Goal: Entertainment & Leisure: Browse casually

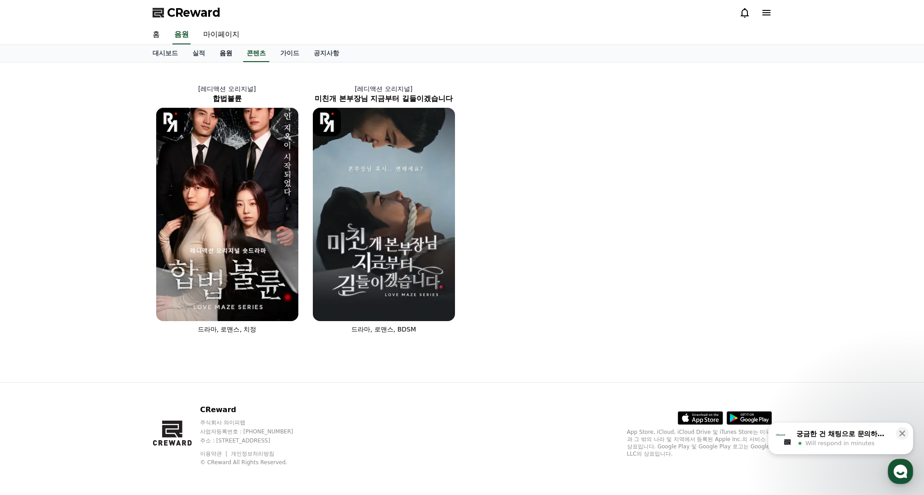
click at [220, 54] on link "음원" at bounding box center [225, 53] width 27 height 17
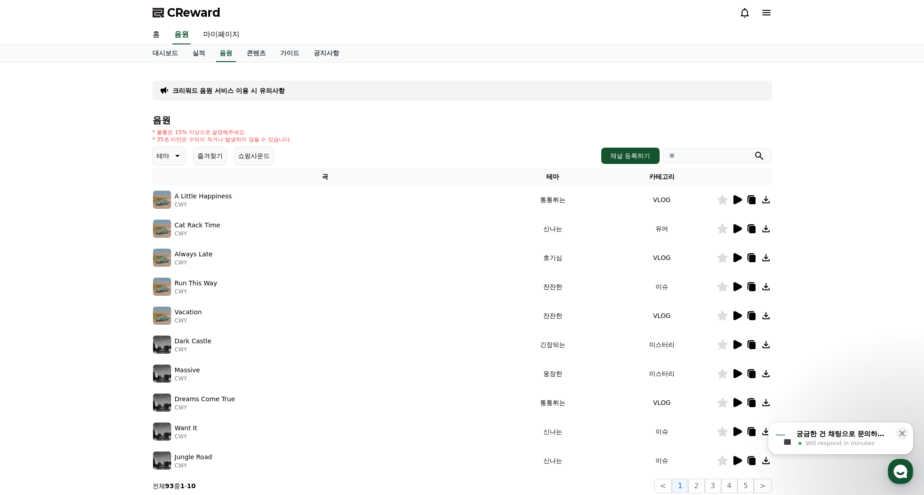
click at [850, 445] on span "Will respond in minutes" at bounding box center [839, 443] width 69 height 8
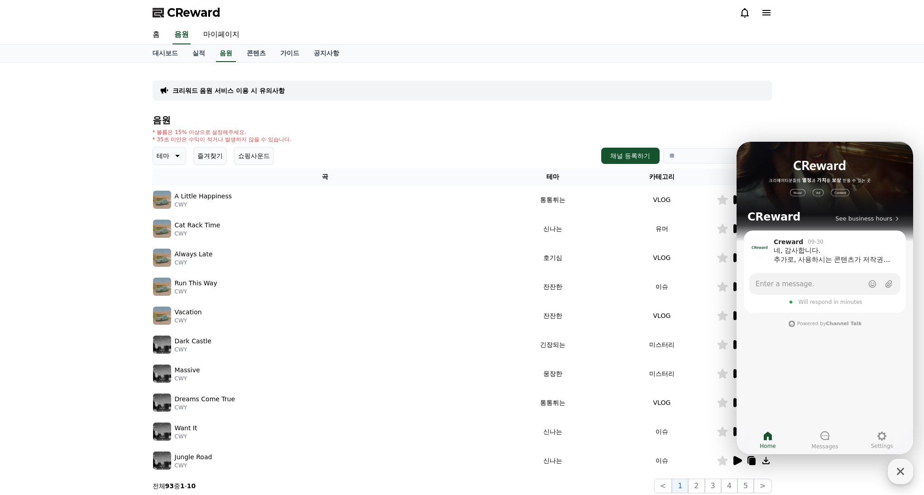
click at [905, 470] on icon "button" at bounding box center [900, 471] width 16 height 16
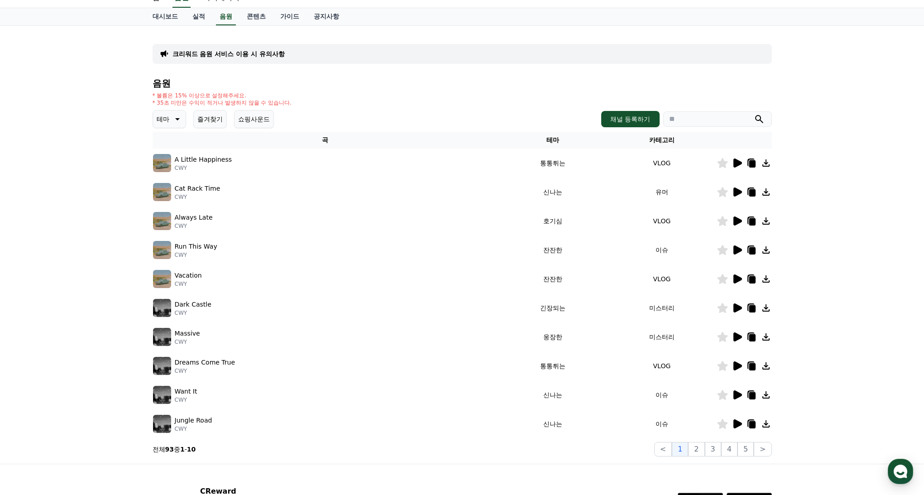
scroll to position [27, 0]
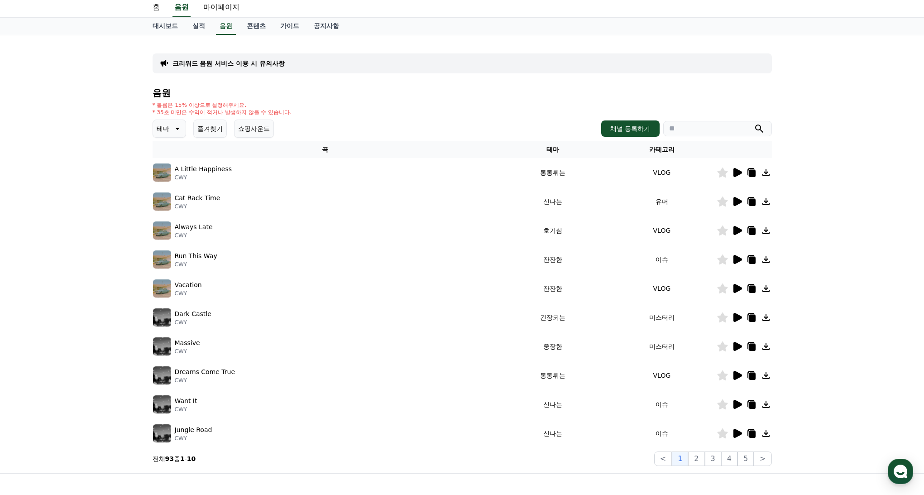
click at [732, 259] on icon at bounding box center [736, 259] width 11 height 11
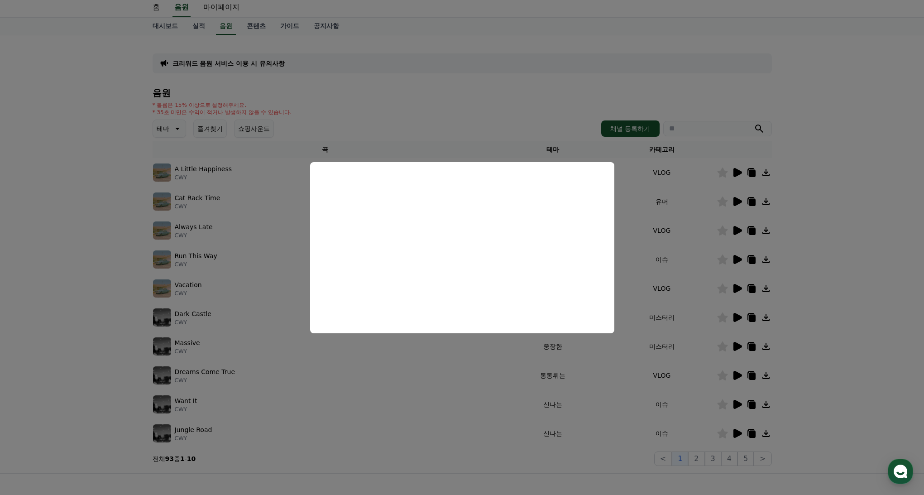
click at [678, 280] on button "close modal" at bounding box center [462, 247] width 924 height 495
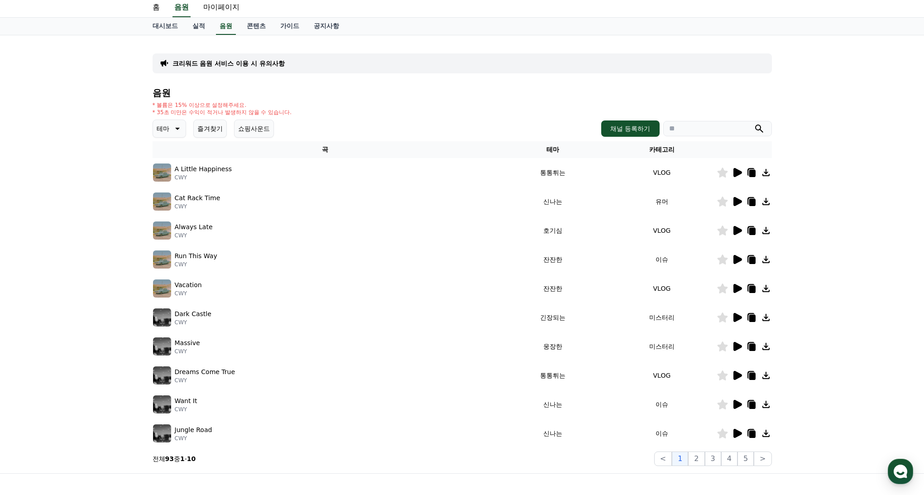
click at [173, 126] on icon at bounding box center [176, 128] width 11 height 11
click at [165, 162] on button "밝은" at bounding box center [164, 160] width 20 height 20
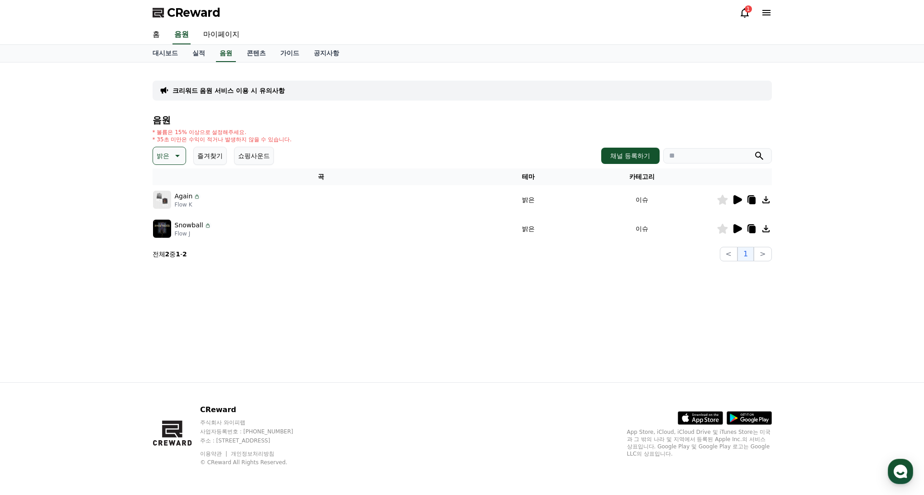
click at [730, 226] on div at bounding box center [744, 228] width 54 height 11
click at [734, 227] on icon at bounding box center [737, 228] width 9 height 9
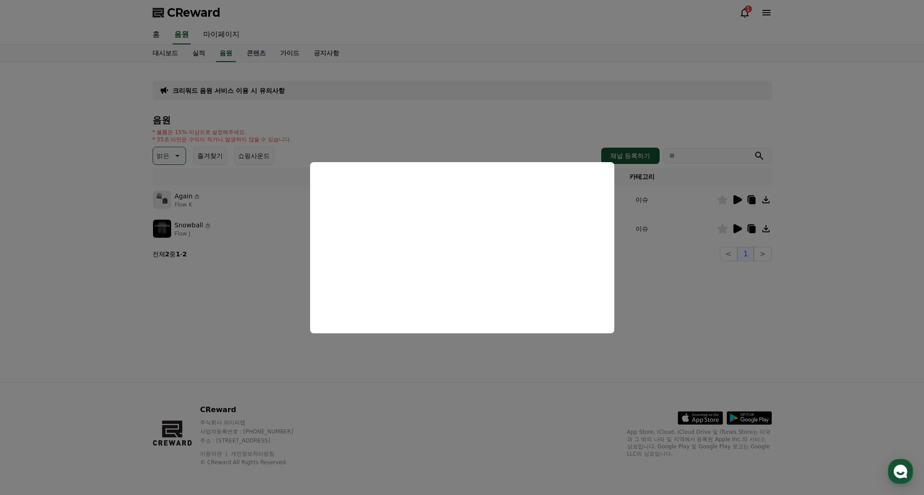
click at [715, 208] on button "close modal" at bounding box center [462, 247] width 924 height 495
click at [736, 200] on icon at bounding box center [737, 199] width 9 height 9
click at [227, 190] on button "close modal" at bounding box center [462, 247] width 924 height 495
click at [175, 153] on icon at bounding box center [176, 155] width 11 height 11
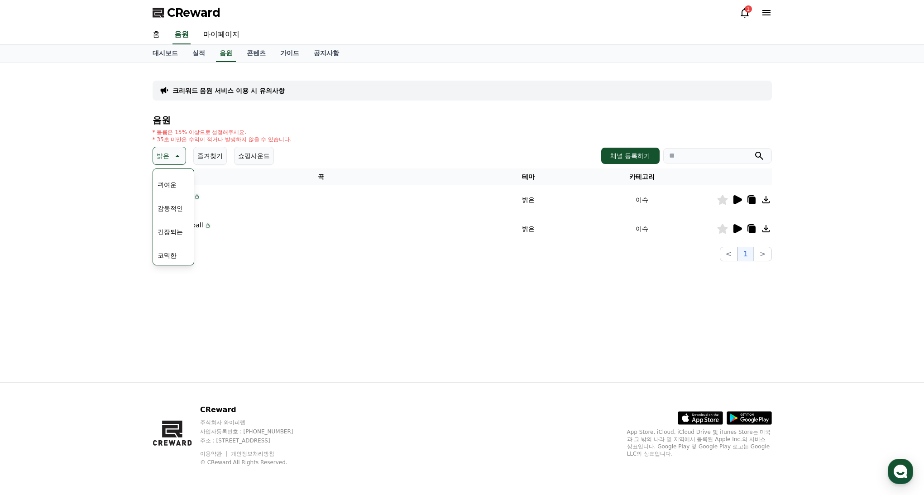
scroll to position [373, 0]
drag, startPoint x: 169, startPoint y: 189, endPoint x: 174, endPoint y: 250, distance: 61.7
click at [175, 250] on div "전체 환상적인 호기심 어두운 밝은 통통튀는 신나는 반전 웅장한 드라마틱 즐거움 분위기있는 EDM 그루브 슬픈 잔잔한 귀여운 감동적인 긴장되는 …" at bounding box center [173, 30] width 39 height 467
click at [172, 252] on button "코믹한" at bounding box center [167, 254] width 26 height 20
click at [738, 202] on icon at bounding box center [737, 199] width 9 height 9
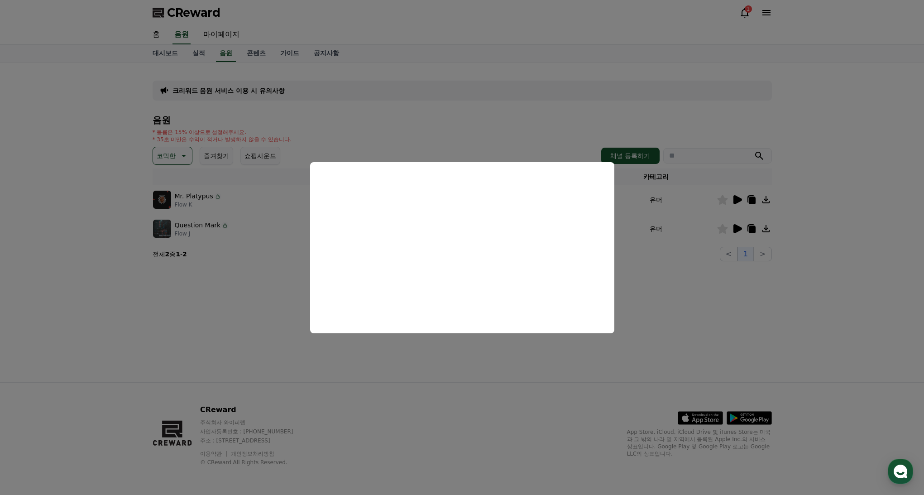
click at [736, 230] on button "close modal" at bounding box center [462, 247] width 924 height 495
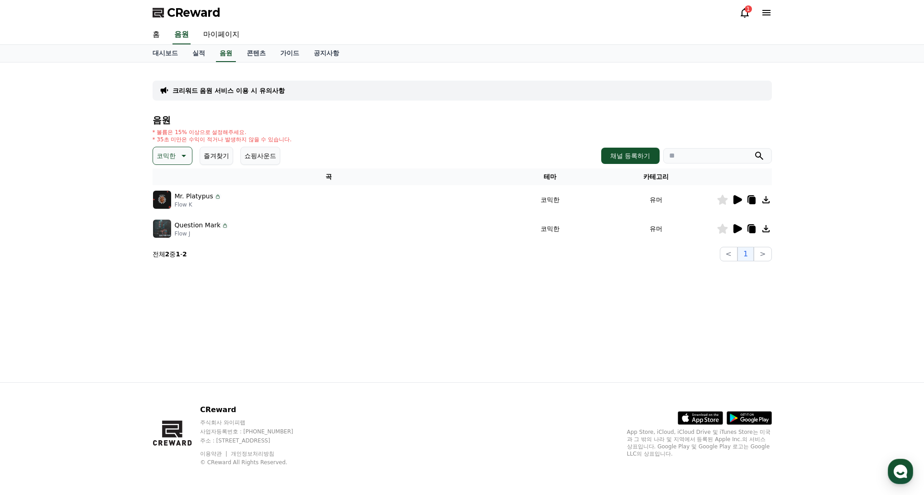
click at [736, 228] on icon at bounding box center [737, 228] width 9 height 9
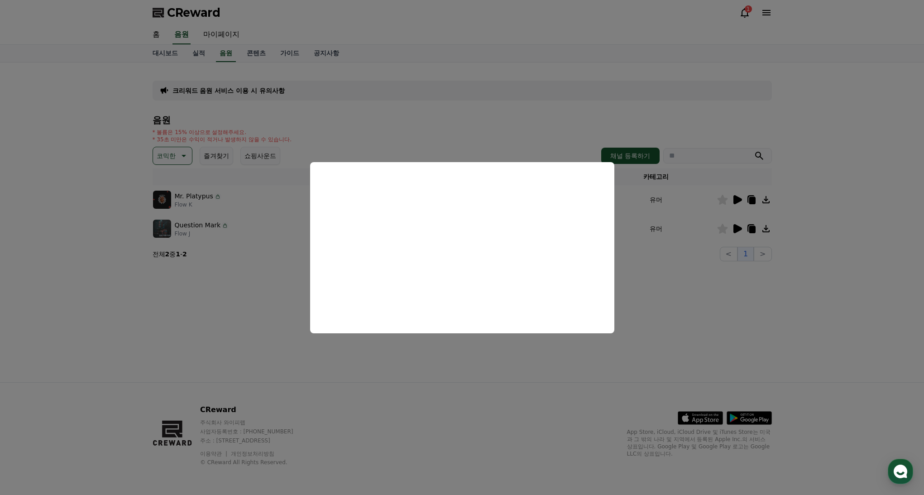
click at [182, 153] on button "close modal" at bounding box center [462, 247] width 924 height 495
click at [177, 152] on icon at bounding box center [182, 155] width 11 height 11
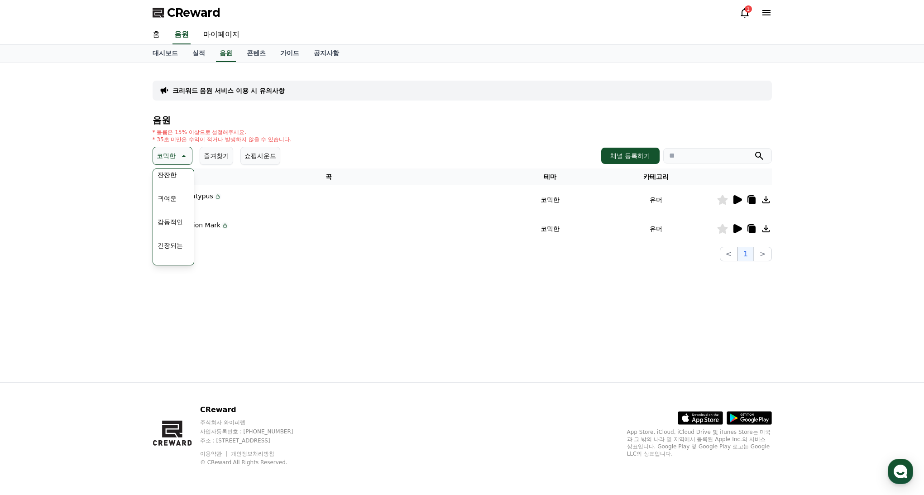
scroll to position [347, 0]
click at [170, 210] on button "귀여운" at bounding box center [167, 210] width 26 height 20
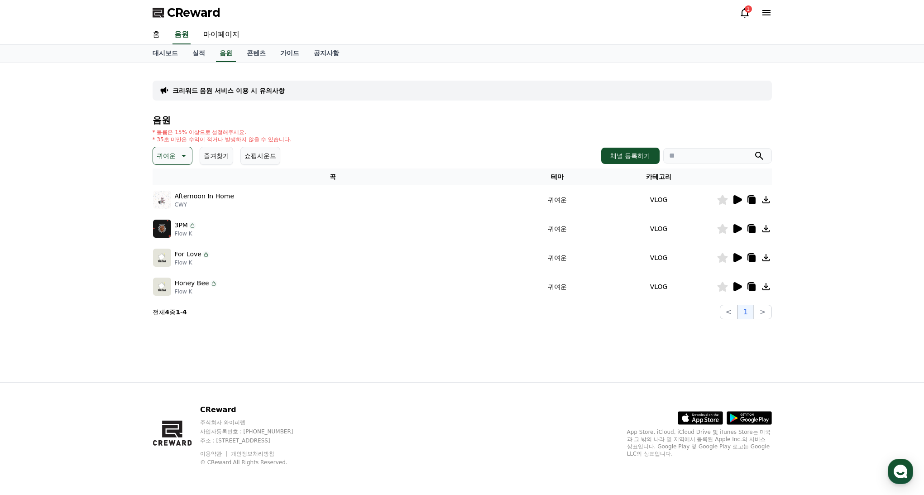
click at [741, 200] on icon at bounding box center [736, 199] width 11 height 11
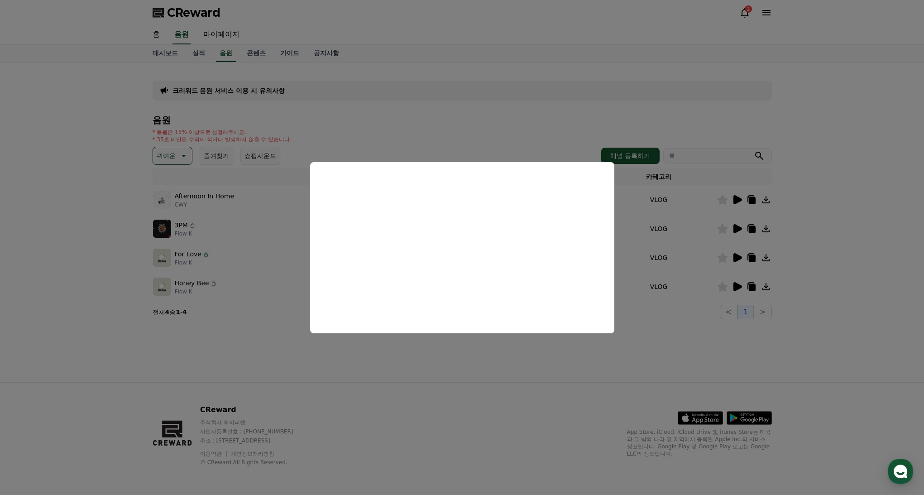
click at [720, 238] on button "close modal" at bounding box center [462, 247] width 924 height 495
click at [739, 228] on icon at bounding box center [737, 228] width 9 height 9
click at [740, 259] on button "close modal" at bounding box center [462, 247] width 924 height 495
click at [737, 257] on icon at bounding box center [737, 257] width 9 height 9
click at [737, 290] on button "close modal" at bounding box center [462, 247] width 924 height 495
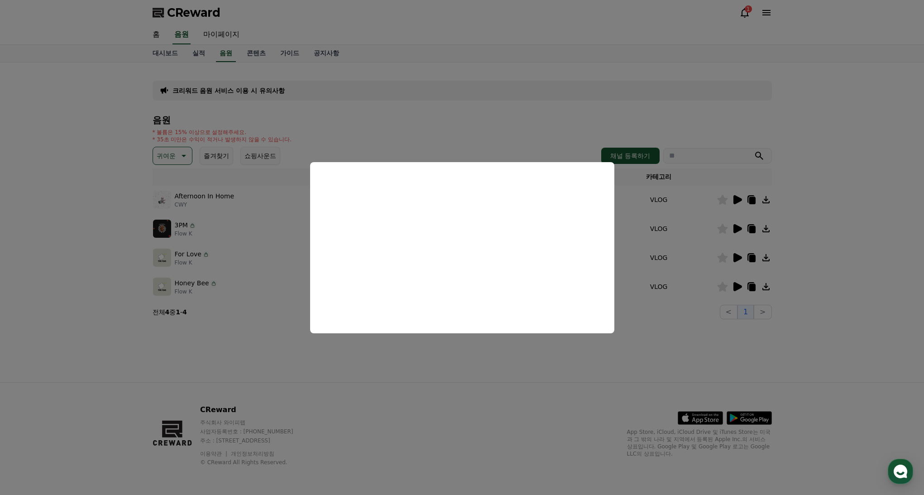
click at [737, 286] on icon at bounding box center [737, 286] width 9 height 9
click at [736, 212] on button "close modal" at bounding box center [462, 247] width 924 height 495
click at [736, 205] on icon at bounding box center [736, 199] width 11 height 11
click at [736, 201] on button "close modal" at bounding box center [462, 247] width 924 height 495
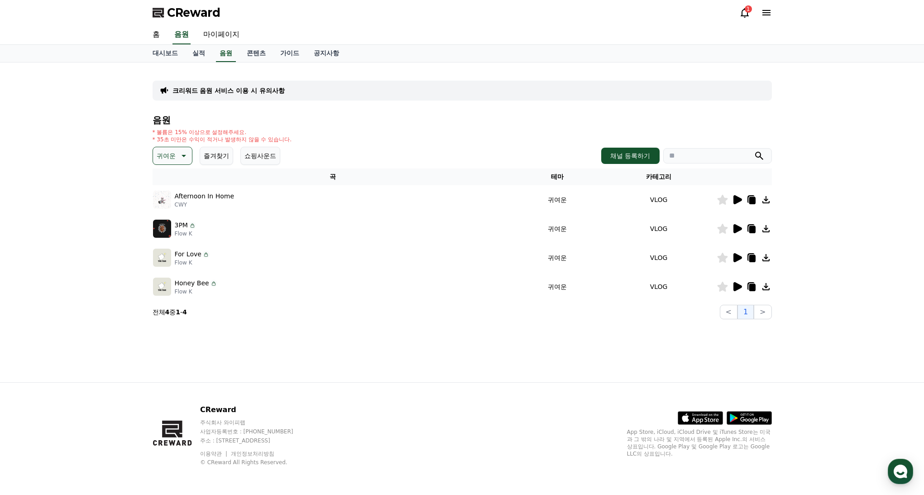
click at [735, 202] on icon at bounding box center [737, 199] width 9 height 9
